Goal: Task Accomplishment & Management: Use online tool/utility

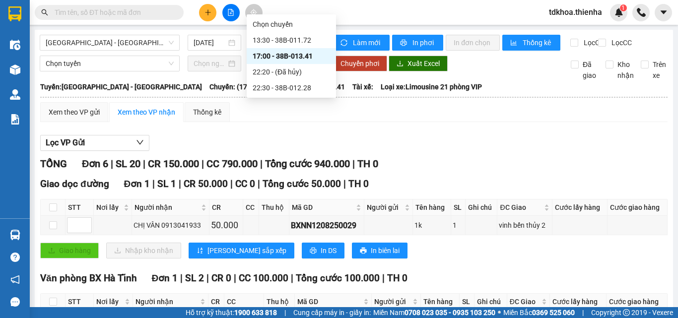
scroll to position [38, 0]
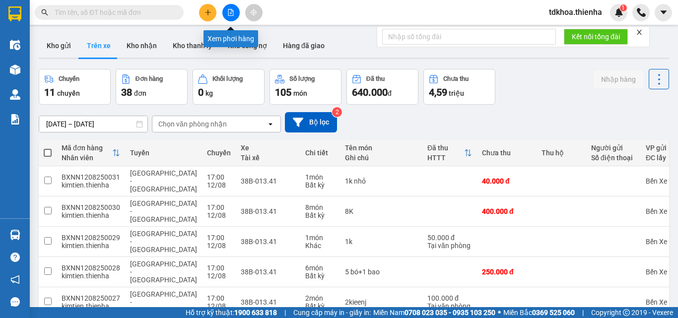
click at [223, 12] on button at bounding box center [230, 12] width 17 height 17
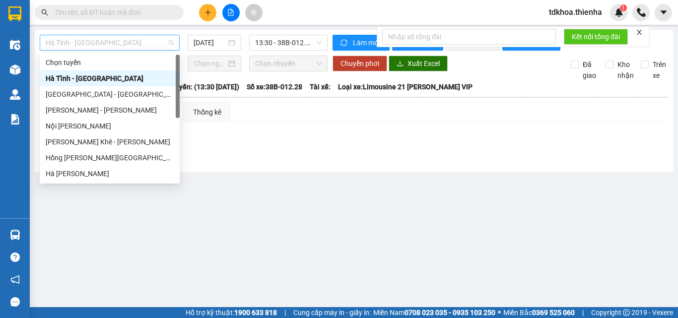
click at [78, 41] on span "Hà Tĩnh - [GEOGRAPHIC_DATA]" at bounding box center [110, 42] width 128 height 15
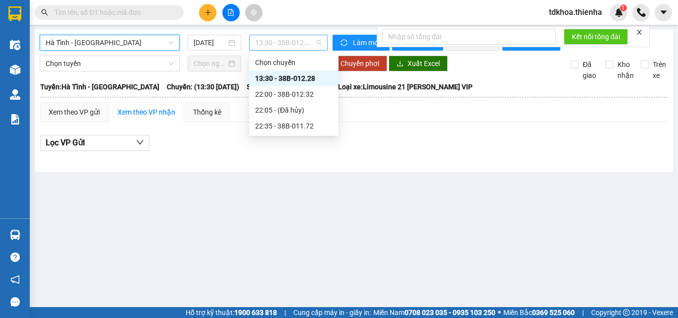
click at [295, 45] on span "13:30 - 38B-012.28" at bounding box center [288, 42] width 66 height 15
click at [303, 75] on div "13:30 - 38B-012.28" at bounding box center [293, 78] width 77 height 11
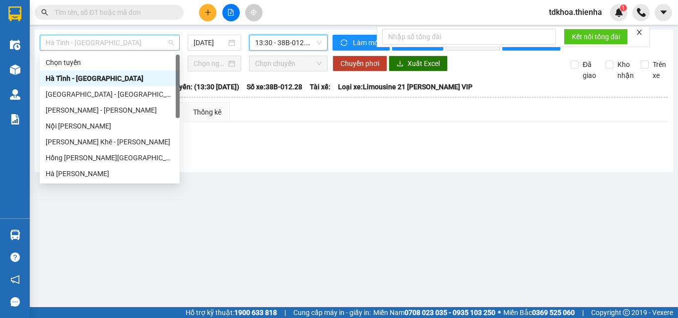
drag, startPoint x: 110, startPoint y: 39, endPoint x: 102, endPoint y: 45, distance: 9.9
click at [109, 40] on span "Hà Tĩnh - [GEOGRAPHIC_DATA]" at bounding box center [110, 42] width 128 height 15
click at [52, 93] on div "[GEOGRAPHIC_DATA] - [GEOGRAPHIC_DATA]" at bounding box center [110, 94] width 128 height 11
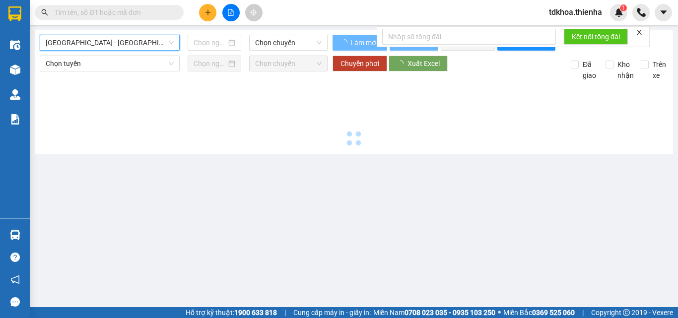
type input "[DATE]"
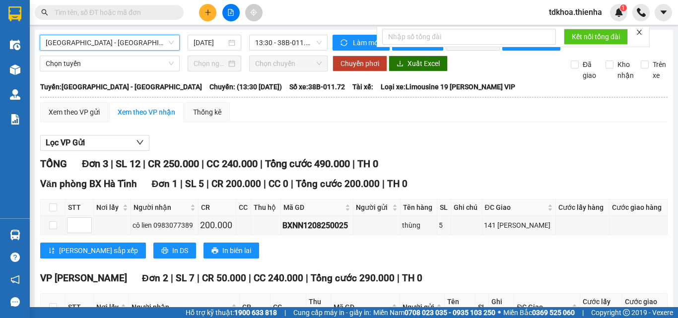
click at [640, 31] on icon "close" at bounding box center [638, 32] width 5 height 5
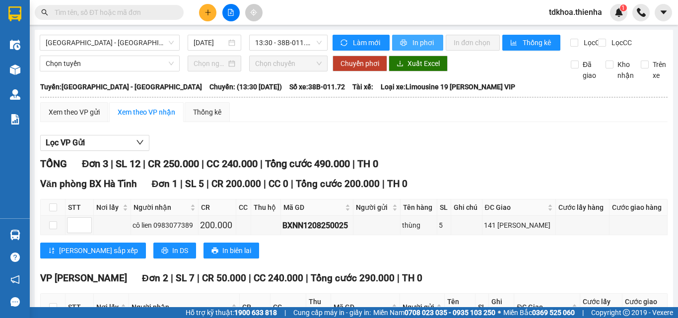
click at [419, 42] on span "In phơi" at bounding box center [423, 42] width 23 height 11
click at [291, 44] on span "13:30 - 38B-011.72" at bounding box center [288, 42] width 66 height 15
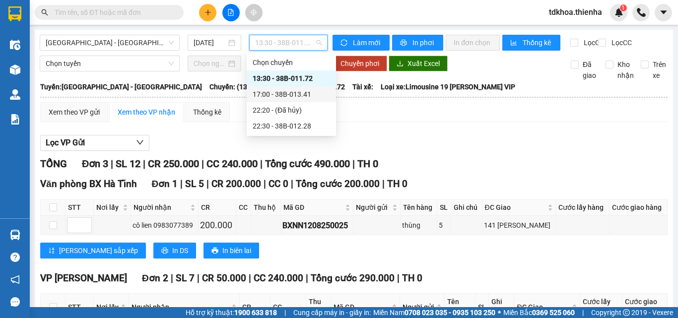
click at [278, 95] on div "17:00 - 38B-013.41" at bounding box center [290, 94] width 77 height 11
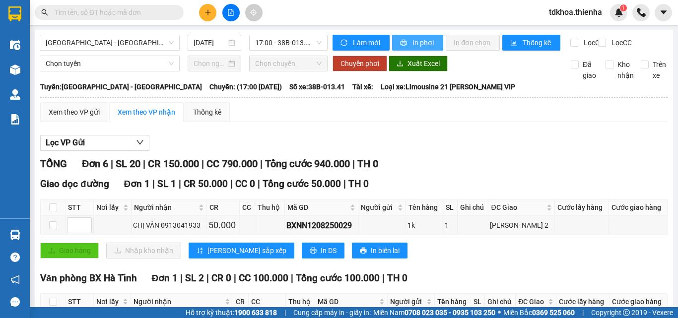
click at [412, 44] on span "In phơi" at bounding box center [423, 42] width 23 height 11
